Goal: Task Accomplishment & Management: Use online tool/utility

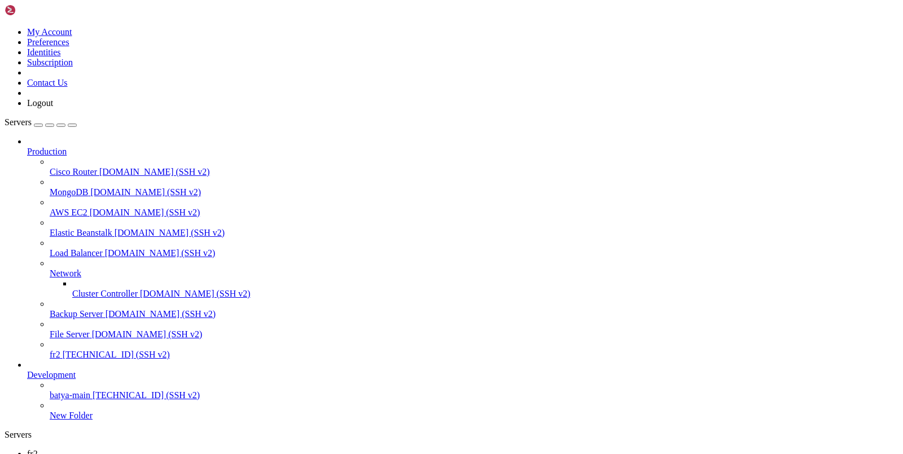
scroll to position [8, 0]
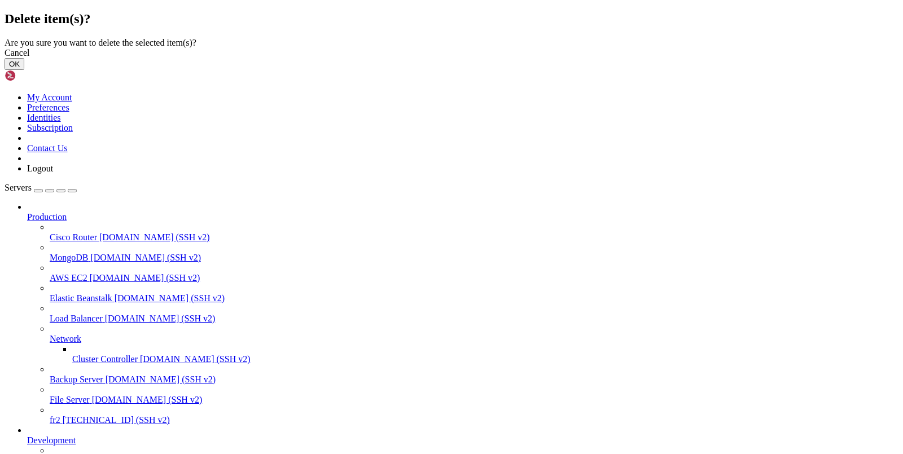
click at [24, 70] on button "OK" at bounding box center [15, 64] width 20 height 12
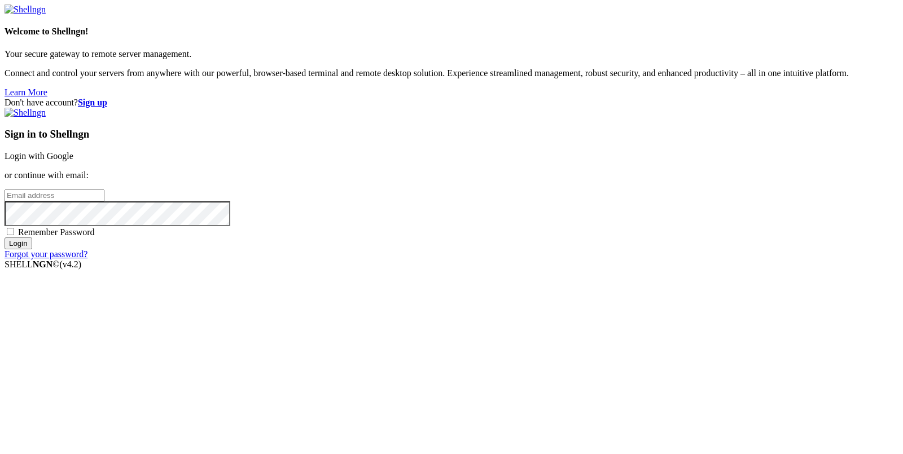
click at [73, 161] on link "Login with Google" at bounding box center [39, 156] width 69 height 10
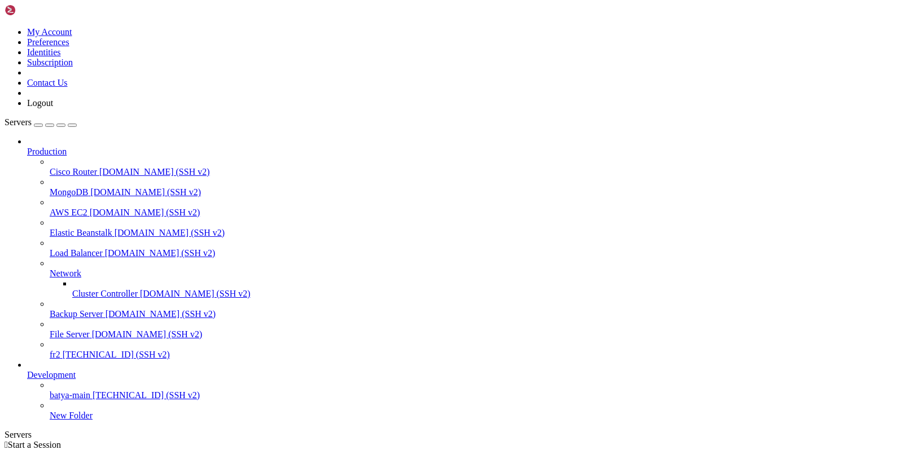
scroll to position [30, 0]
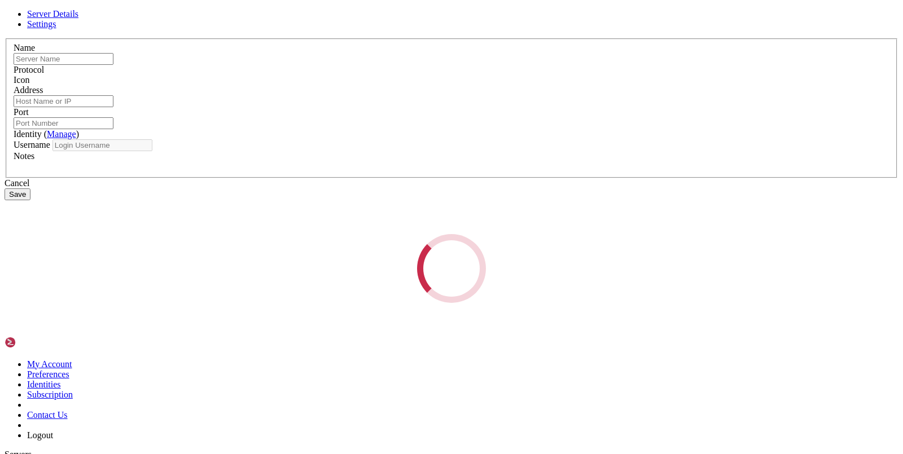
type input "fr2"
type input "[TECHNICAL_ID]"
type input "22"
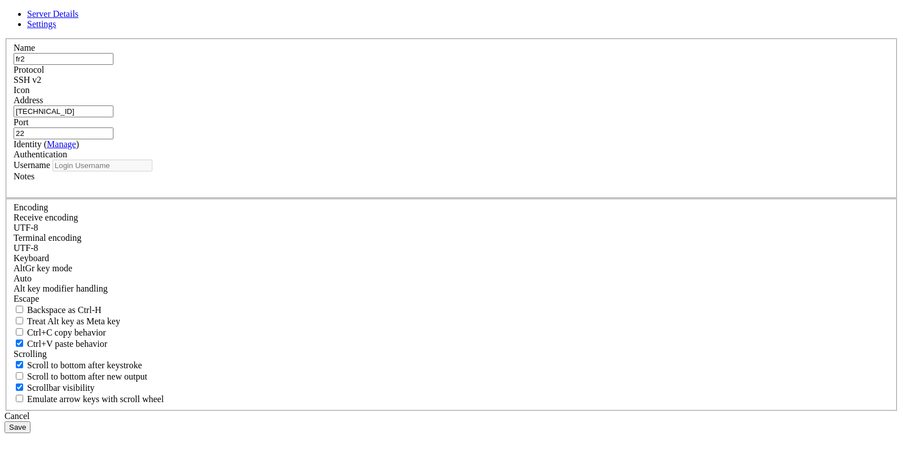
type input "root"
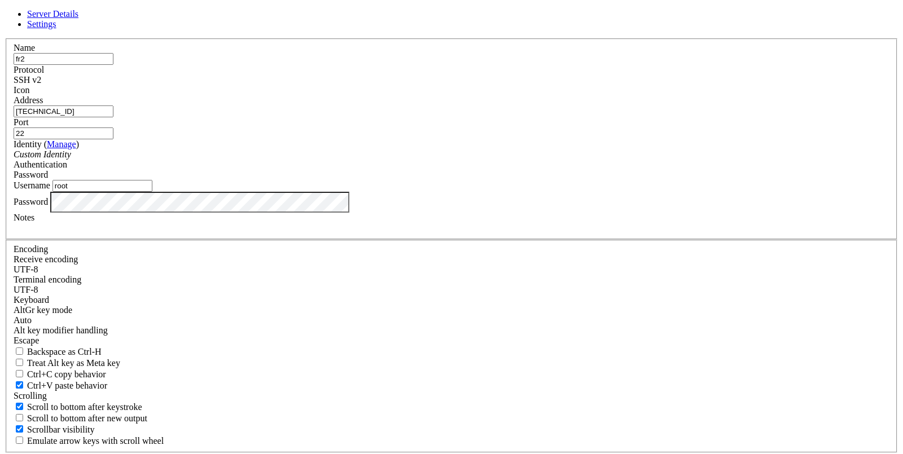
click at [113, 65] on input "fr2" at bounding box center [64, 59] width 100 height 12
type input "f"
type input "в"
type input "dt1"
click at [113, 117] on input "[TECHNICAL_ID]" at bounding box center [64, 111] width 100 height 12
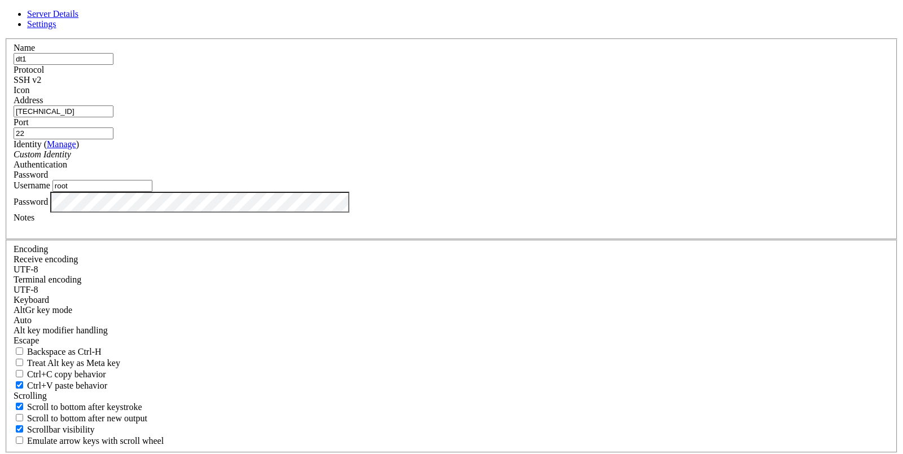
click at [113, 117] on input "[TECHNICAL_ID]" at bounding box center [64, 111] width 100 height 12
paste input "07"
type input "[TECHNICAL_ID]"
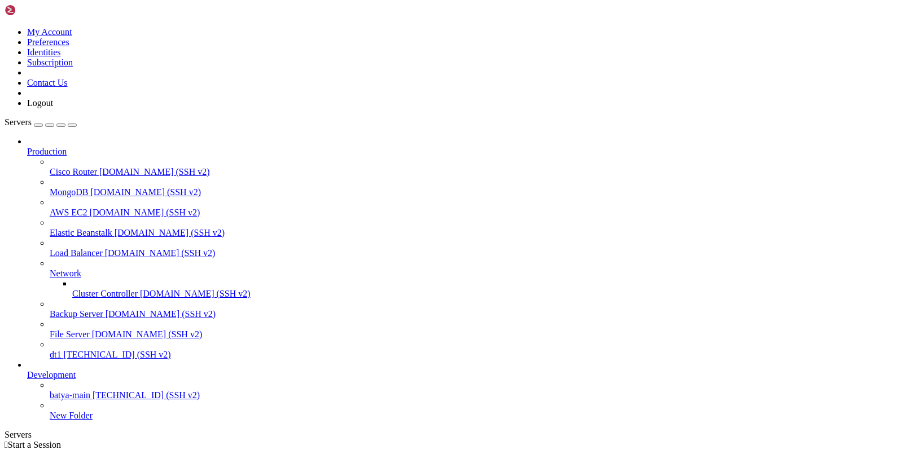
click at [51, 350] on link "dt1 [TECHNICAL_ID] (SSH v2)" at bounding box center [474, 355] width 848 height 10
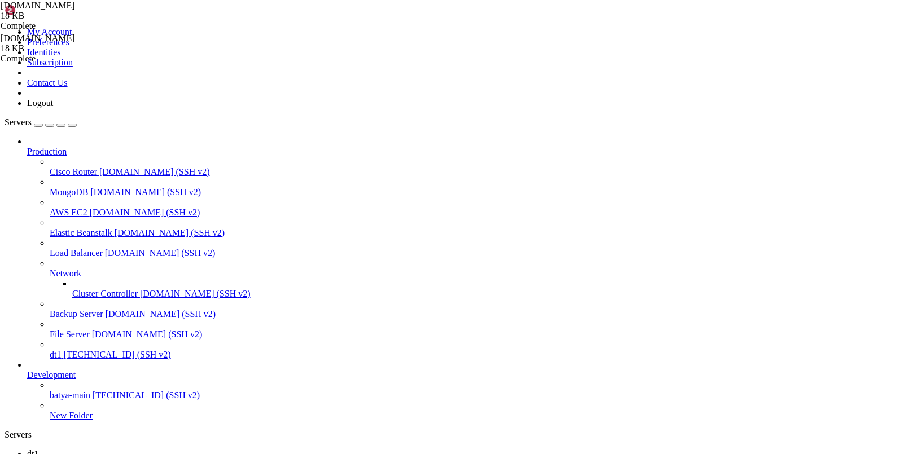
type input "/"
click at [149, 449] on link "dt1 " at bounding box center [462, 459] width 871 height 20
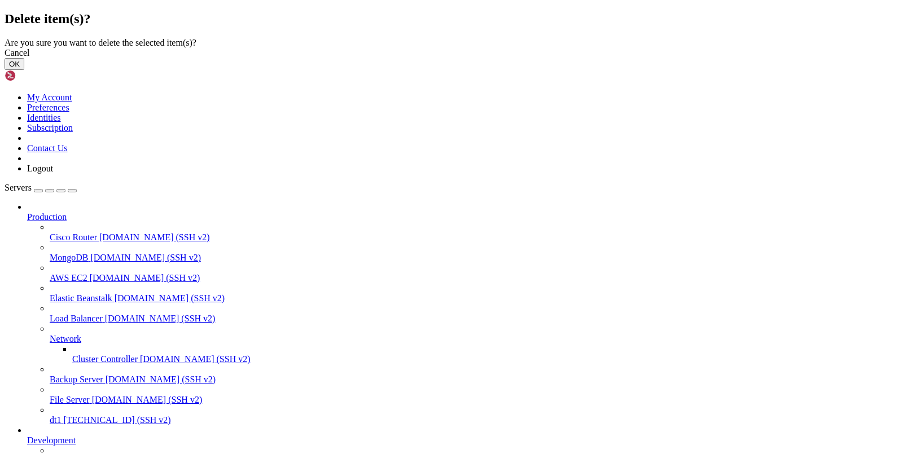
click at [24, 70] on button "OK" at bounding box center [15, 64] width 20 height 12
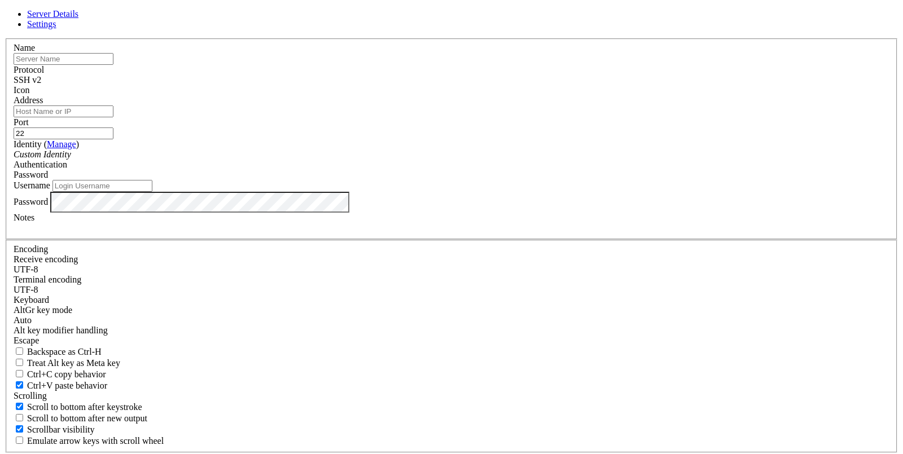
click at [113, 65] on input "text" at bounding box center [64, 59] width 100 height 12
click at [113, 117] on input "Address" at bounding box center [64, 111] width 100 height 12
click at [113, 65] on input "dt2" at bounding box center [64, 59] width 100 height 12
type input "dt2n"
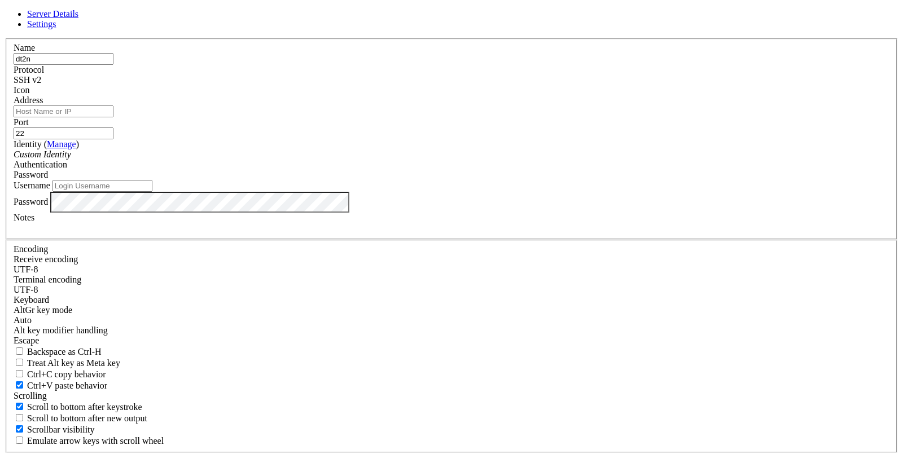
click at [113, 117] on input "Address" at bounding box center [64, 111] width 100 height 12
paste input "[TECHNICAL_ID]"
type input "[TECHNICAL_ID]"
click at [152, 192] on input "Username" at bounding box center [102, 186] width 100 height 12
type input "root"
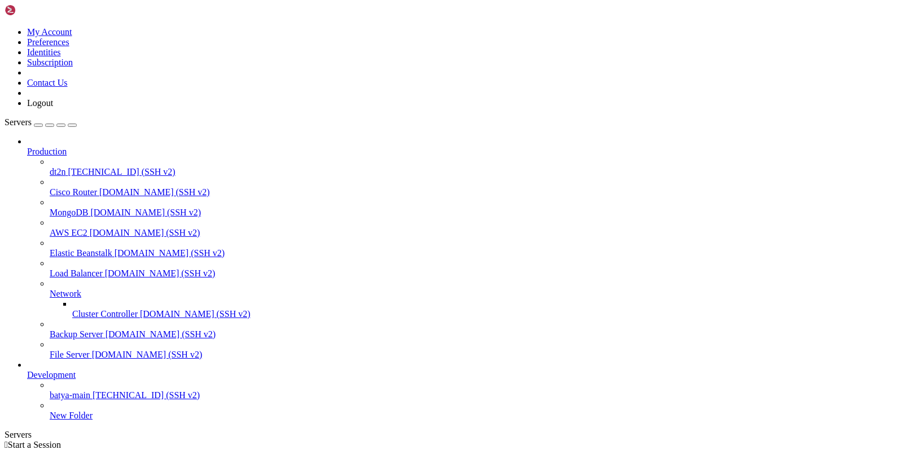
click at [68, 167] on span "[TECHNICAL_ID] (SSH v2)" at bounding box center [121, 172] width 107 height 10
type input "/etc/opt"
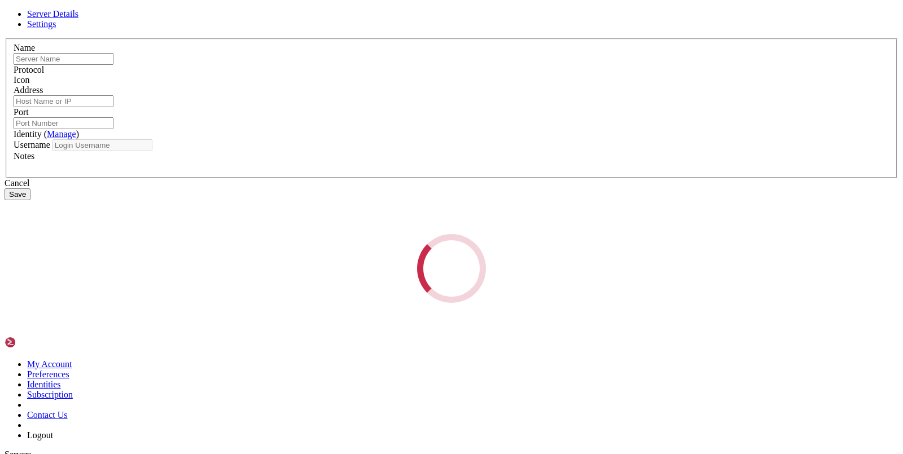
type input "dt2n"
type input "[TECHNICAL_ID]"
type input "22"
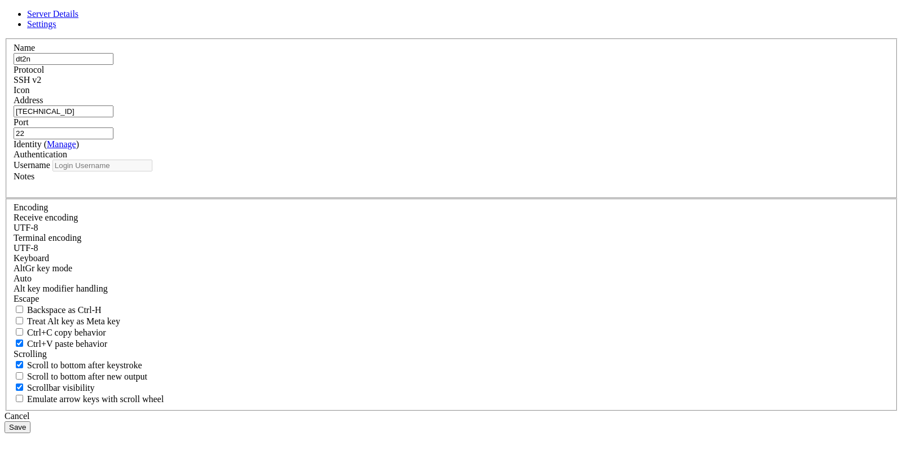
type input "root"
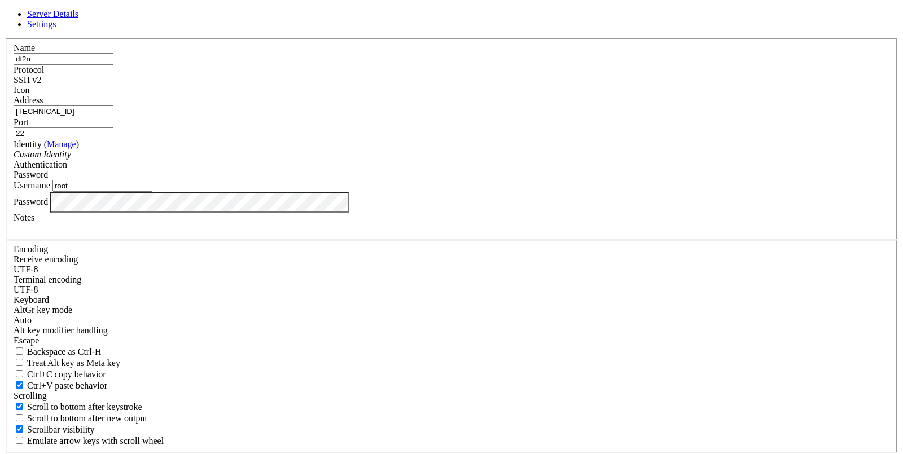
click at [113, 117] on input "[TECHNICAL_ID]" at bounding box center [64, 111] width 100 height 12
paste input "[TECHNICAL_ID]"
type input "[TECHNICAL_ID]"
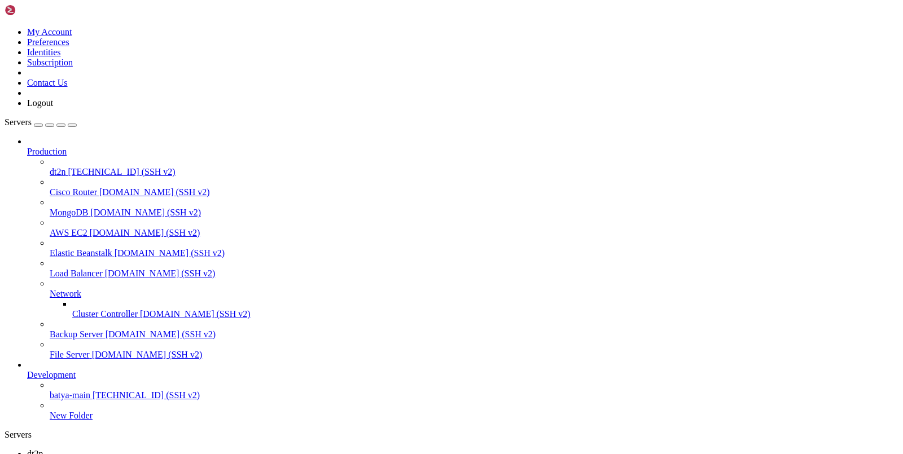
click at [27, 449] on icon at bounding box center [27, 454] width 0 height 10
click at [68, 167] on span "[TECHNICAL_ID] (SSH v2)" at bounding box center [121, 172] width 107 height 10
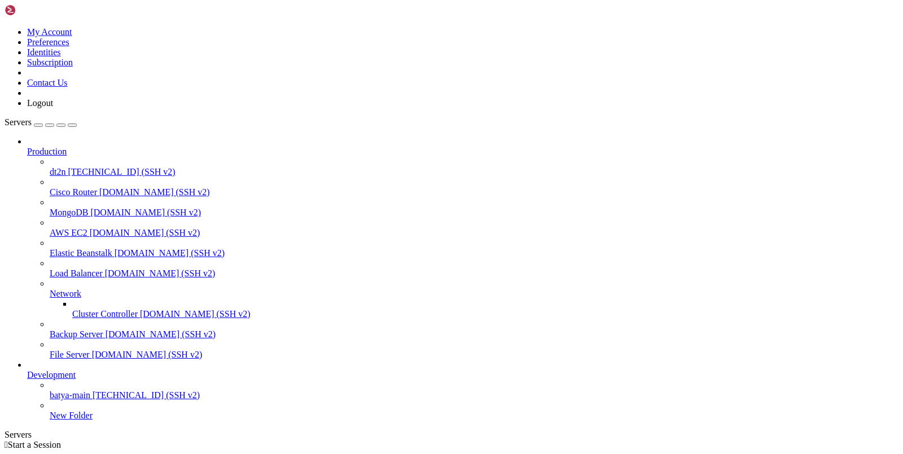
click at [68, 167] on span "[TECHNICAL_ID] (SSH v2)" at bounding box center [121, 172] width 107 height 10
type input "/etc/opt"
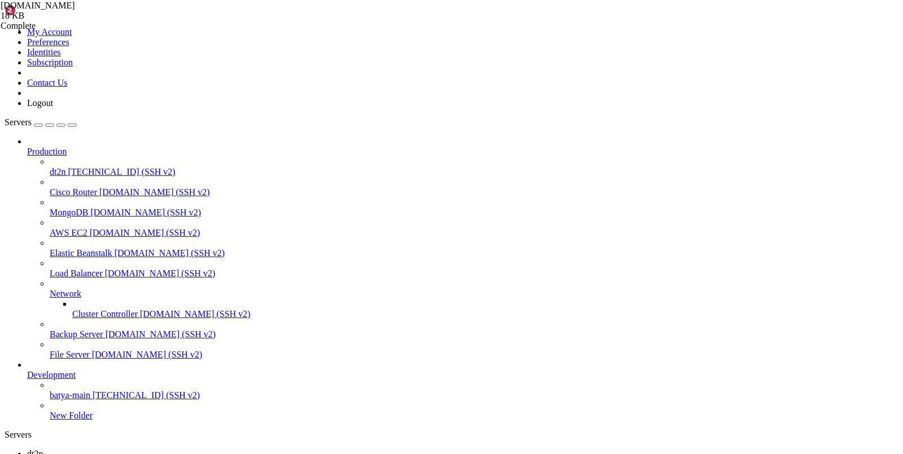
click at [164, 449] on link "dt2n " at bounding box center [462, 459] width 871 height 20
drag, startPoint x: 294, startPoint y: 811, endPoint x: 7, endPoint y: 774, distance: 289.5
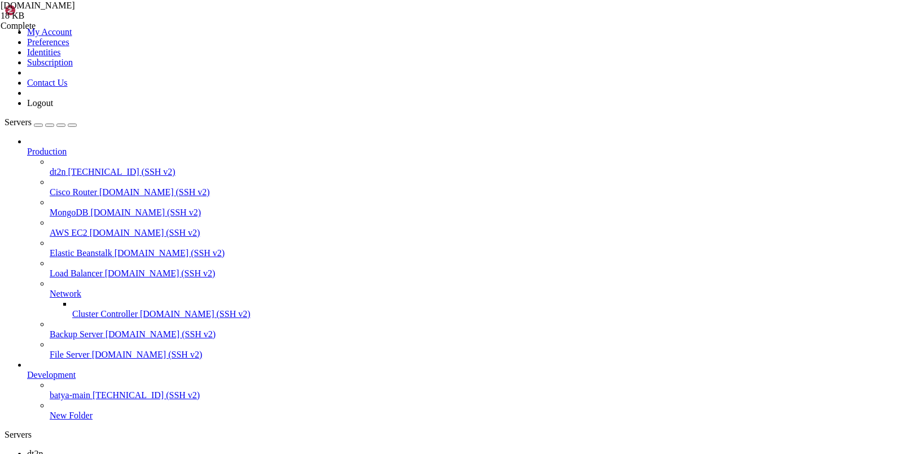
drag, startPoint x: 10, startPoint y: 773, endPoint x: 327, endPoint y: 811, distance: 319.9
copy div "Username: VXRgMA2QYJ Password: [SECURITY_DATA] Port: 1083 WebBasePath: wtagWkai…"
drag, startPoint x: 405, startPoint y: 1008, endPoint x: 472, endPoint y: 1004, distance: 66.7
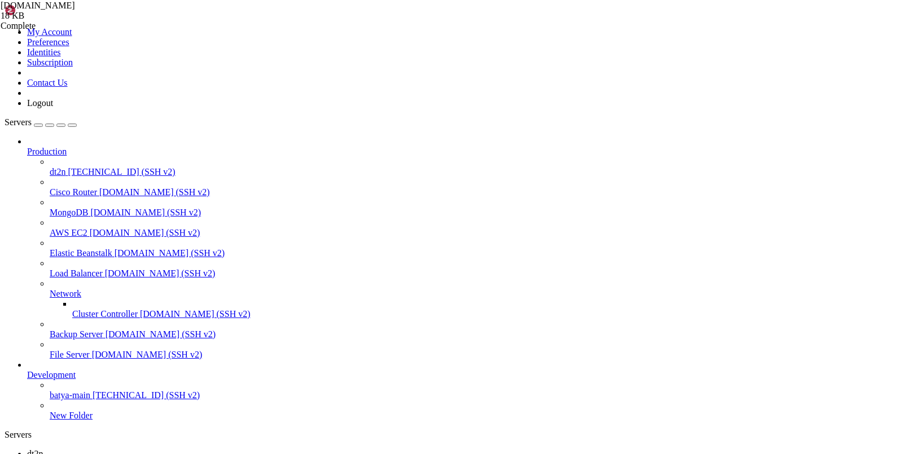
drag, startPoint x: 477, startPoint y: 1006, endPoint x: 403, endPoint y: 1005, distance: 73.3
copy x-row "[TECHNICAL_ID]"
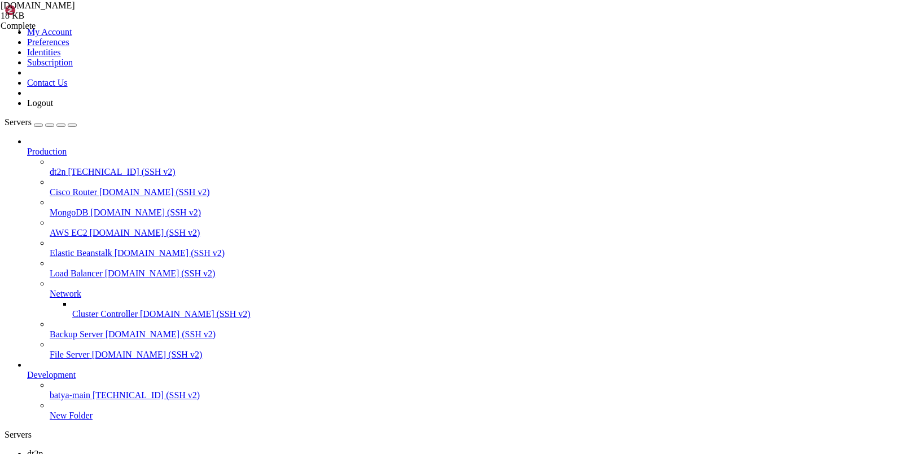
scroll to position [1623, 0]
copy span "c9da51de-e046-4824-9c70-9bc604ce57d8"
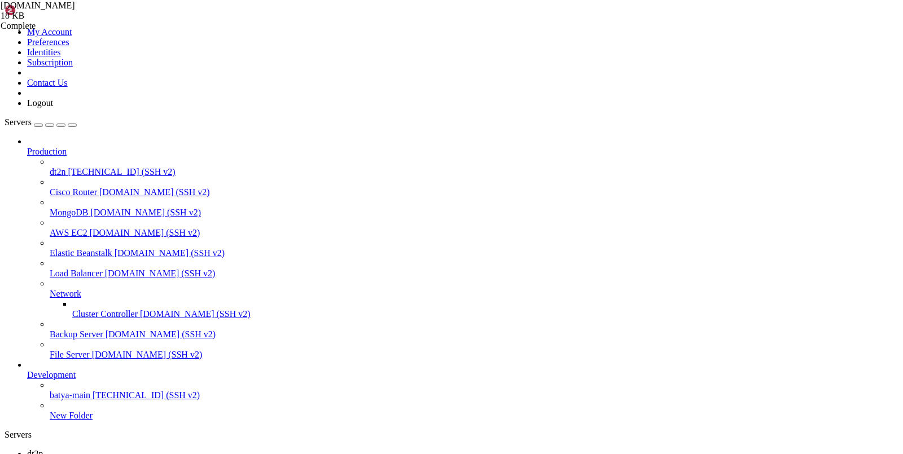
drag, startPoint x: 275, startPoint y: 994, endPoint x: 375, endPoint y: 995, distance: 99.9
copy x-row "[TECHNICAL_ID]"
drag, startPoint x: 148, startPoint y: 1032, endPoint x: 11, endPoint y: 933, distance: 169.6
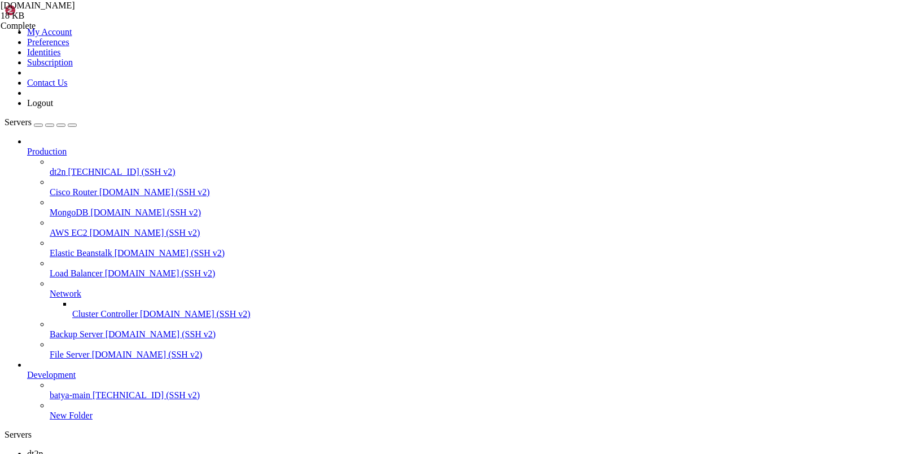
copy div "=== Итоговые параметры === XUI_BASE = [URL][TECHNICAL_ID] XUI_USERNAME = VXRgMA…"
